Goal: Navigation & Orientation: Find specific page/section

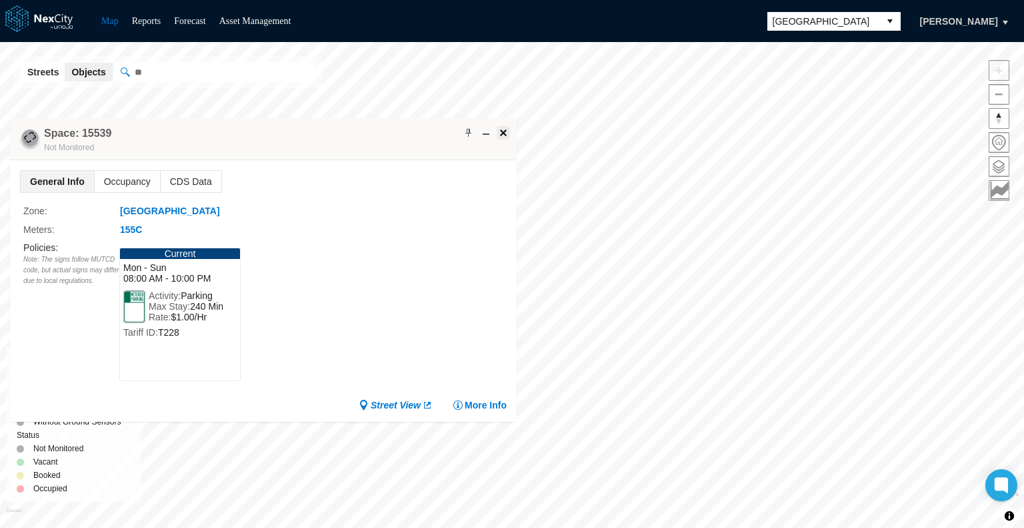
click at [505, 131] on span at bounding box center [503, 132] width 11 height 11
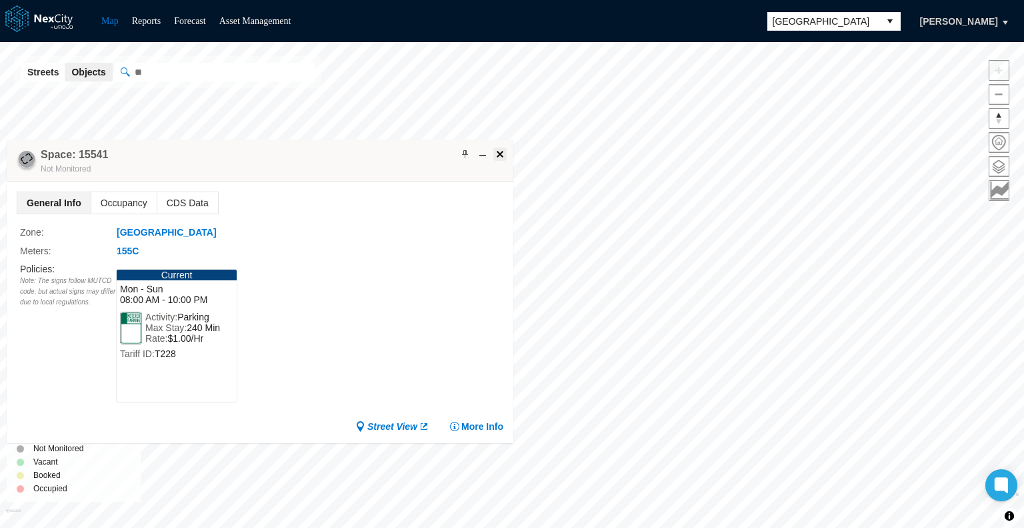
click at [499, 155] on span at bounding box center [500, 154] width 11 height 11
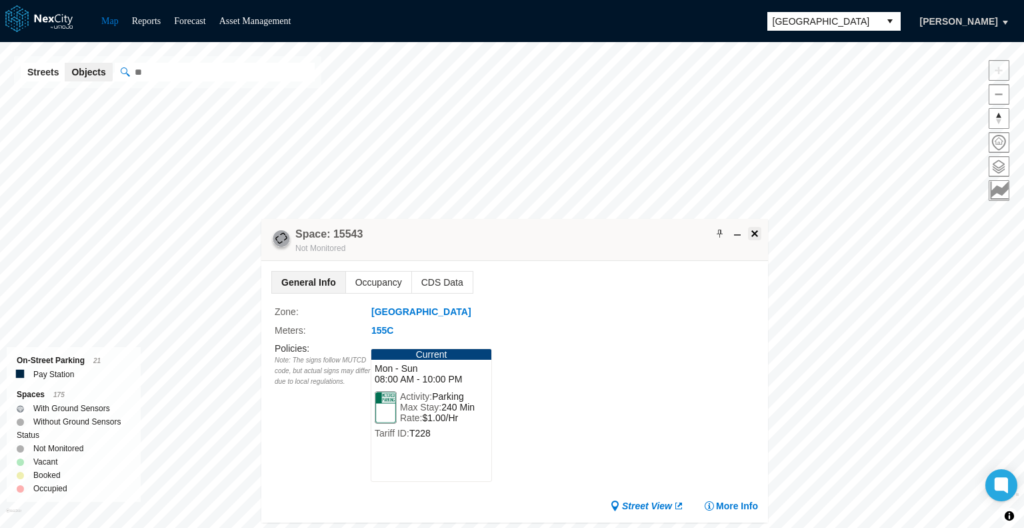
click at [753, 227] on button at bounding box center [754, 233] width 13 height 13
click at [752, 234] on span at bounding box center [757, 233] width 11 height 11
